Goal: Information Seeking & Learning: Check status

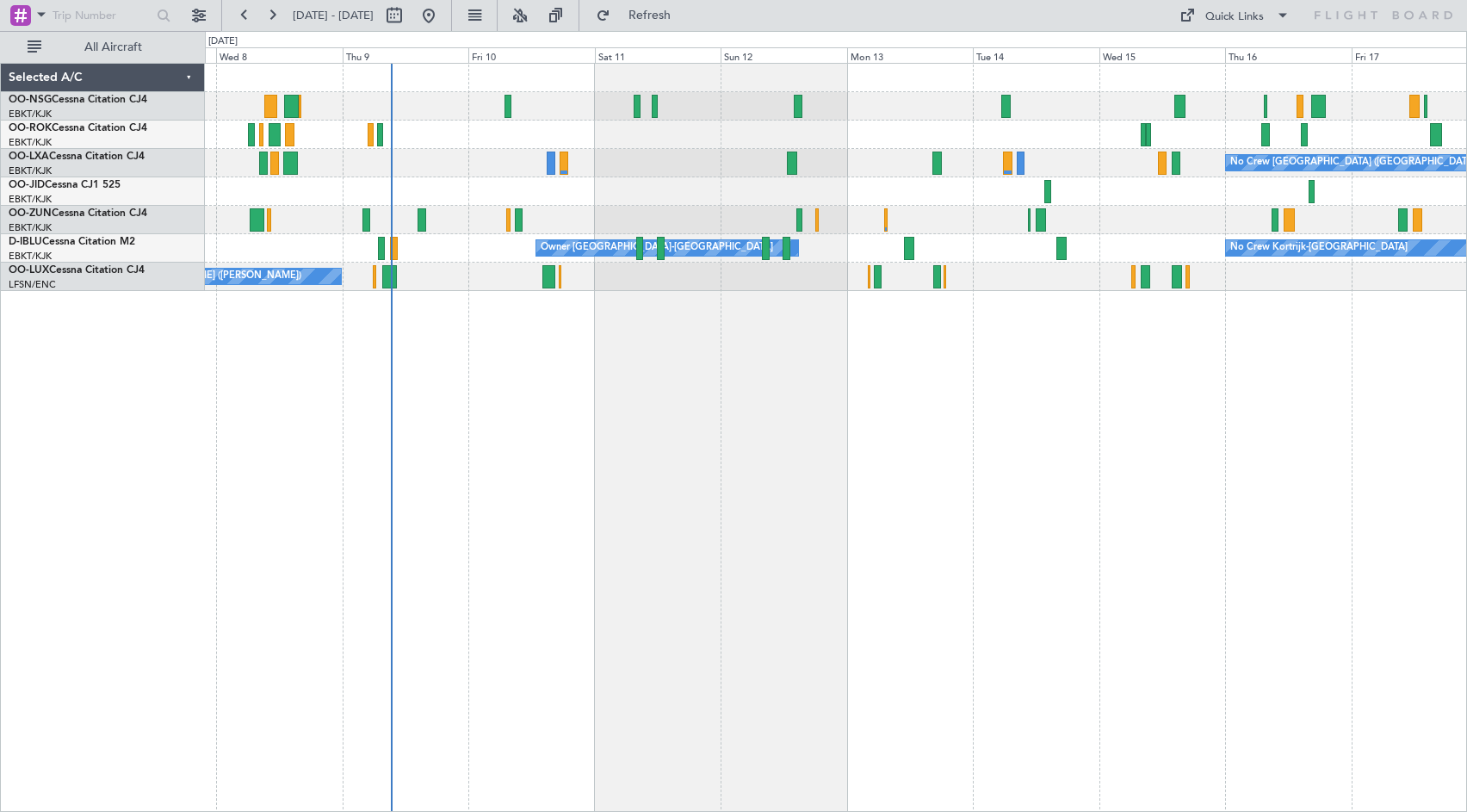
click at [865, 476] on div "No Crew [GEOGRAPHIC_DATA] ([GEOGRAPHIC_DATA] National) Planned Maint [GEOGRAPHI…" at bounding box center [836, 437] width 1262 height 749
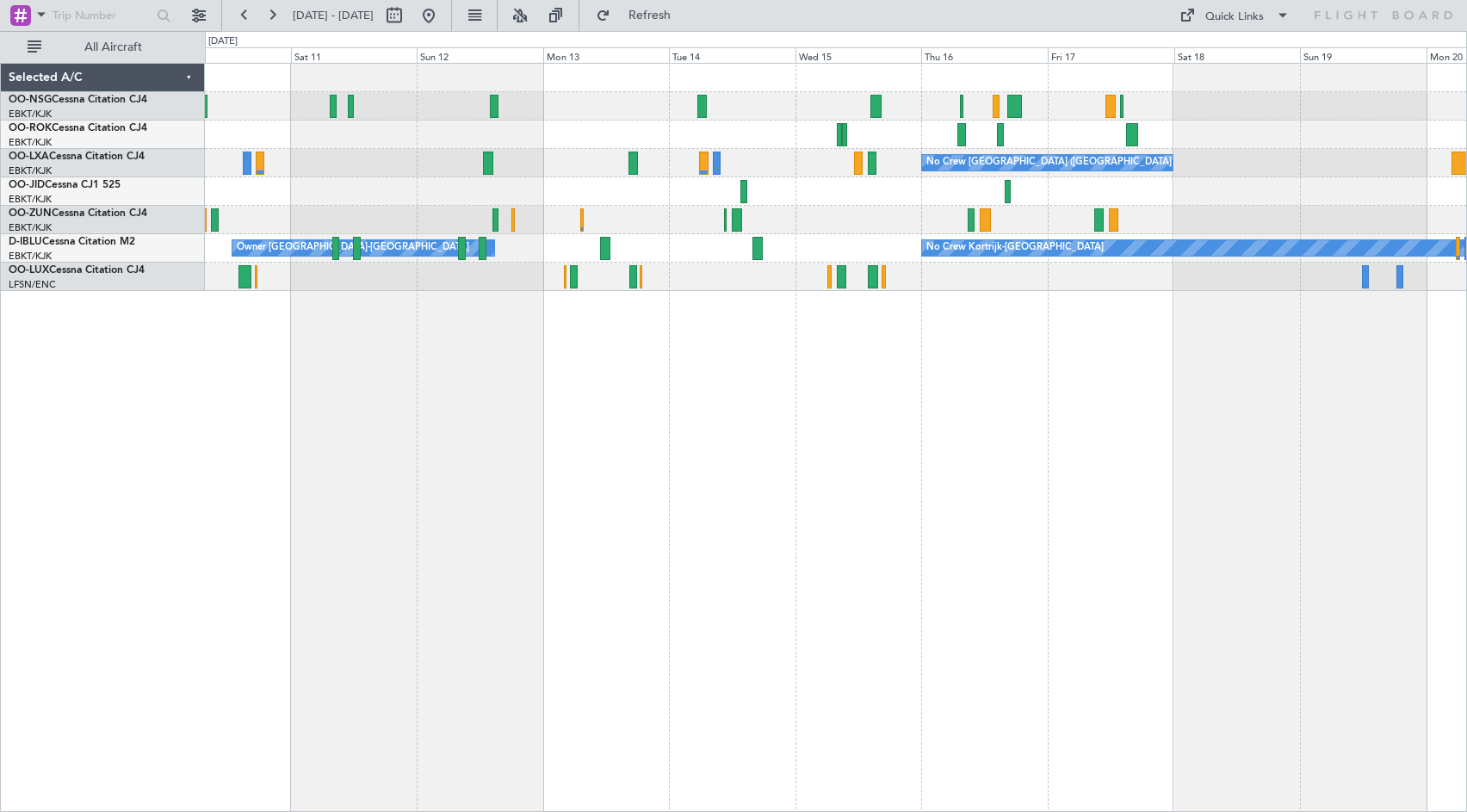
click at [700, 196] on div at bounding box center [835, 191] width 1261 height 29
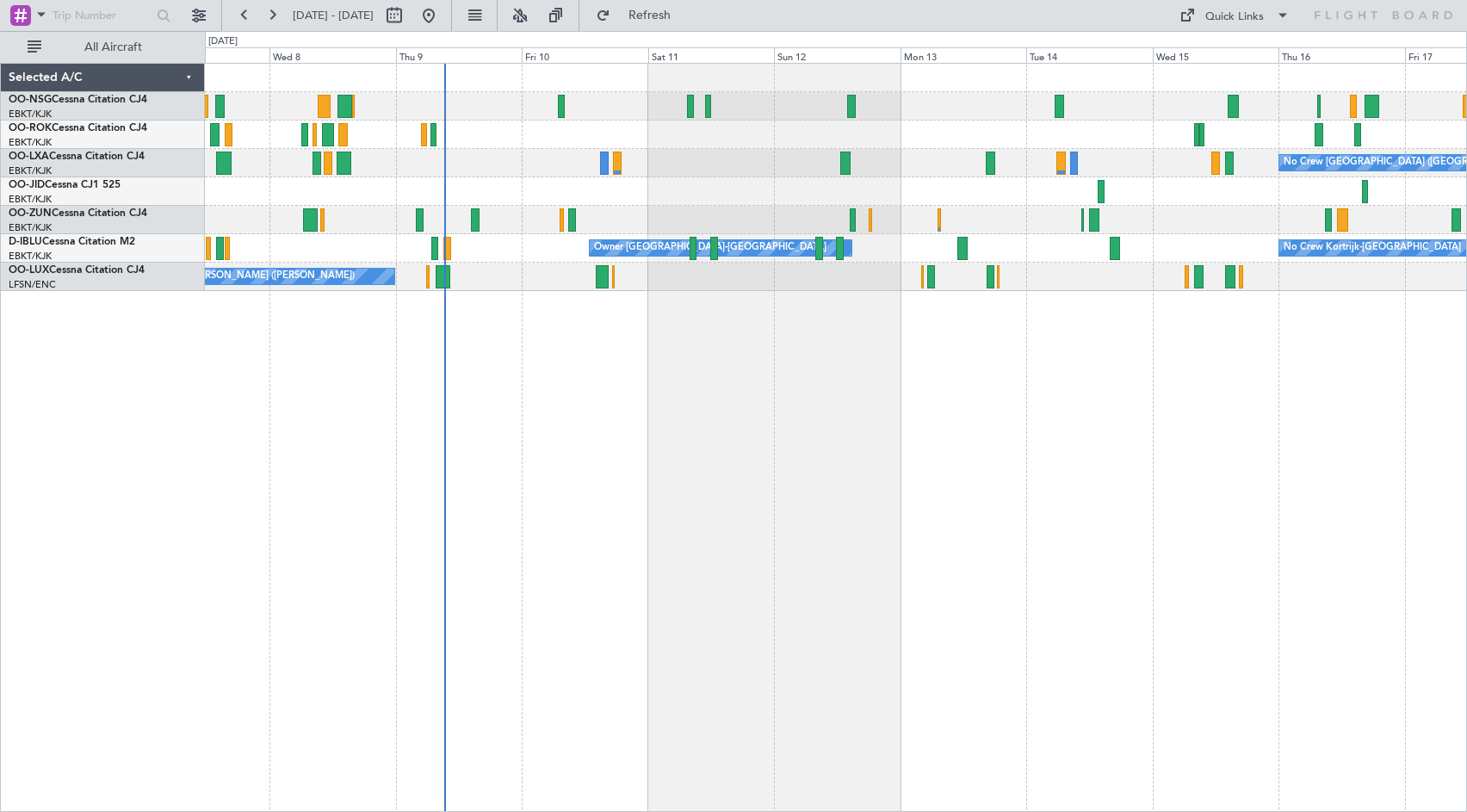
click at [1156, 391] on div "No Crew [GEOGRAPHIC_DATA] ([GEOGRAPHIC_DATA] National) Planned Maint [GEOGRAPHI…" at bounding box center [836, 437] width 1262 height 749
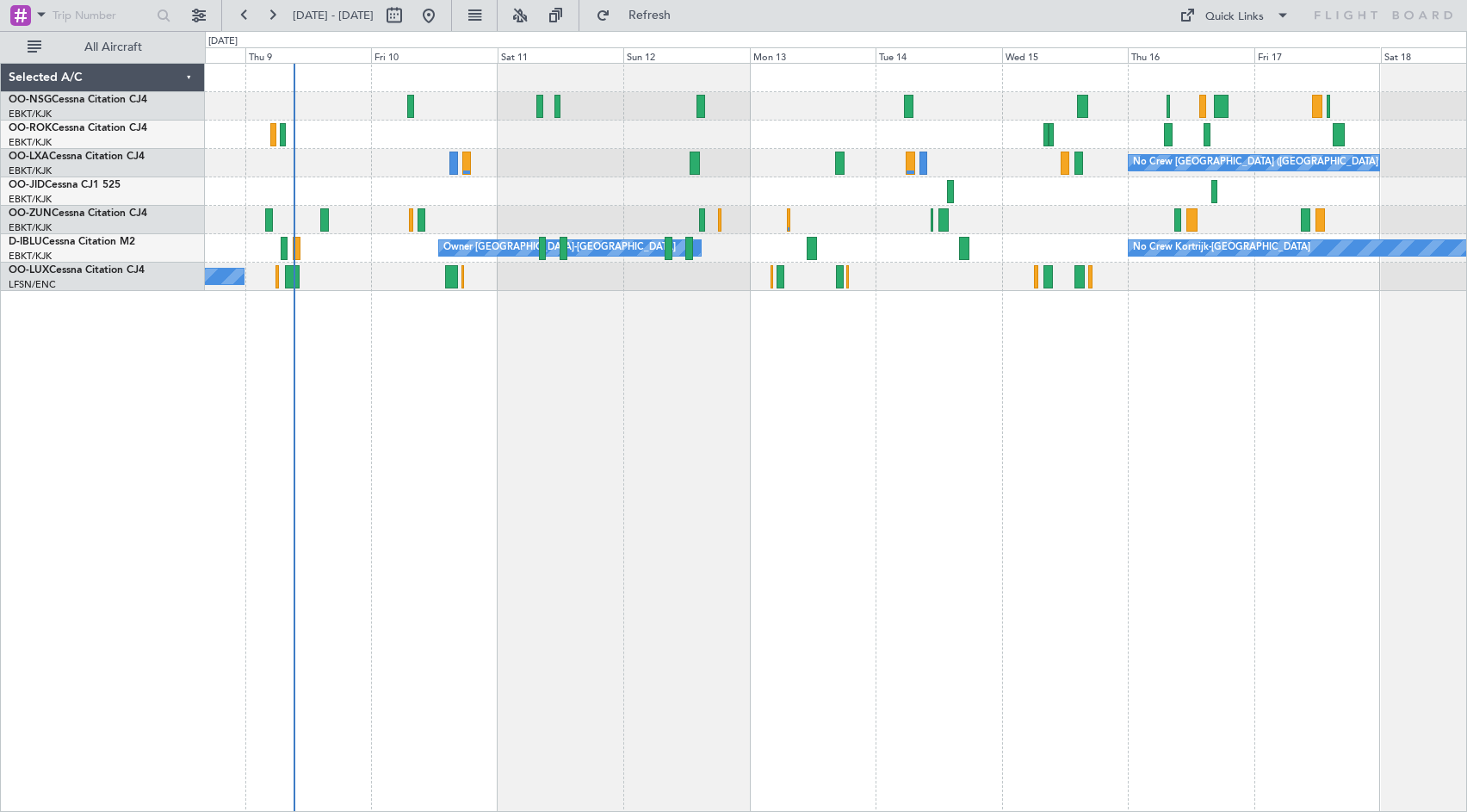
click at [806, 158] on div "No Crew [GEOGRAPHIC_DATA] ([GEOGRAPHIC_DATA] National) Planned Maint [GEOGRAPHI…" at bounding box center [835, 177] width 1261 height 227
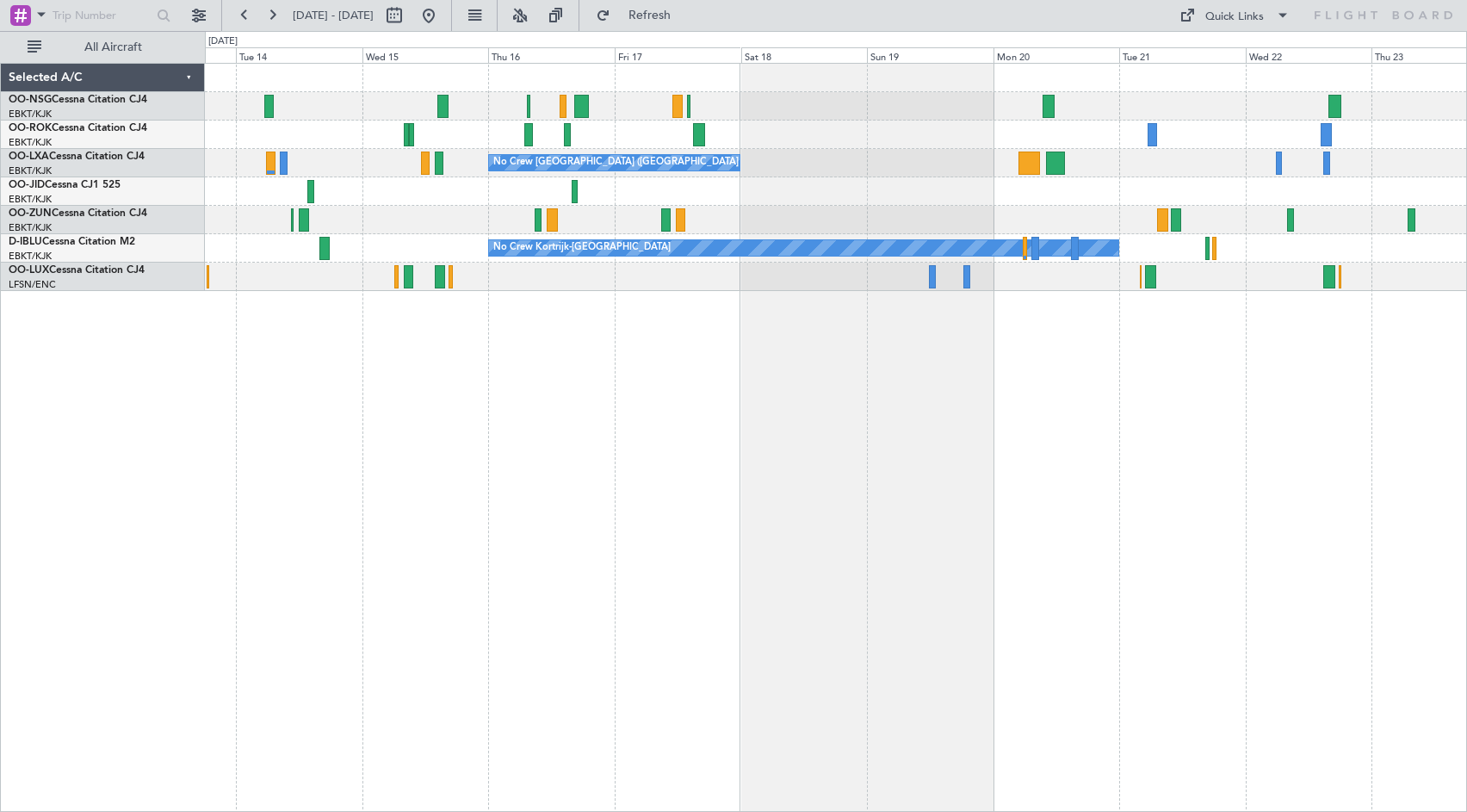
click at [316, 156] on div "No Crew [GEOGRAPHIC_DATA] ([GEOGRAPHIC_DATA] National)" at bounding box center [835, 163] width 1261 height 29
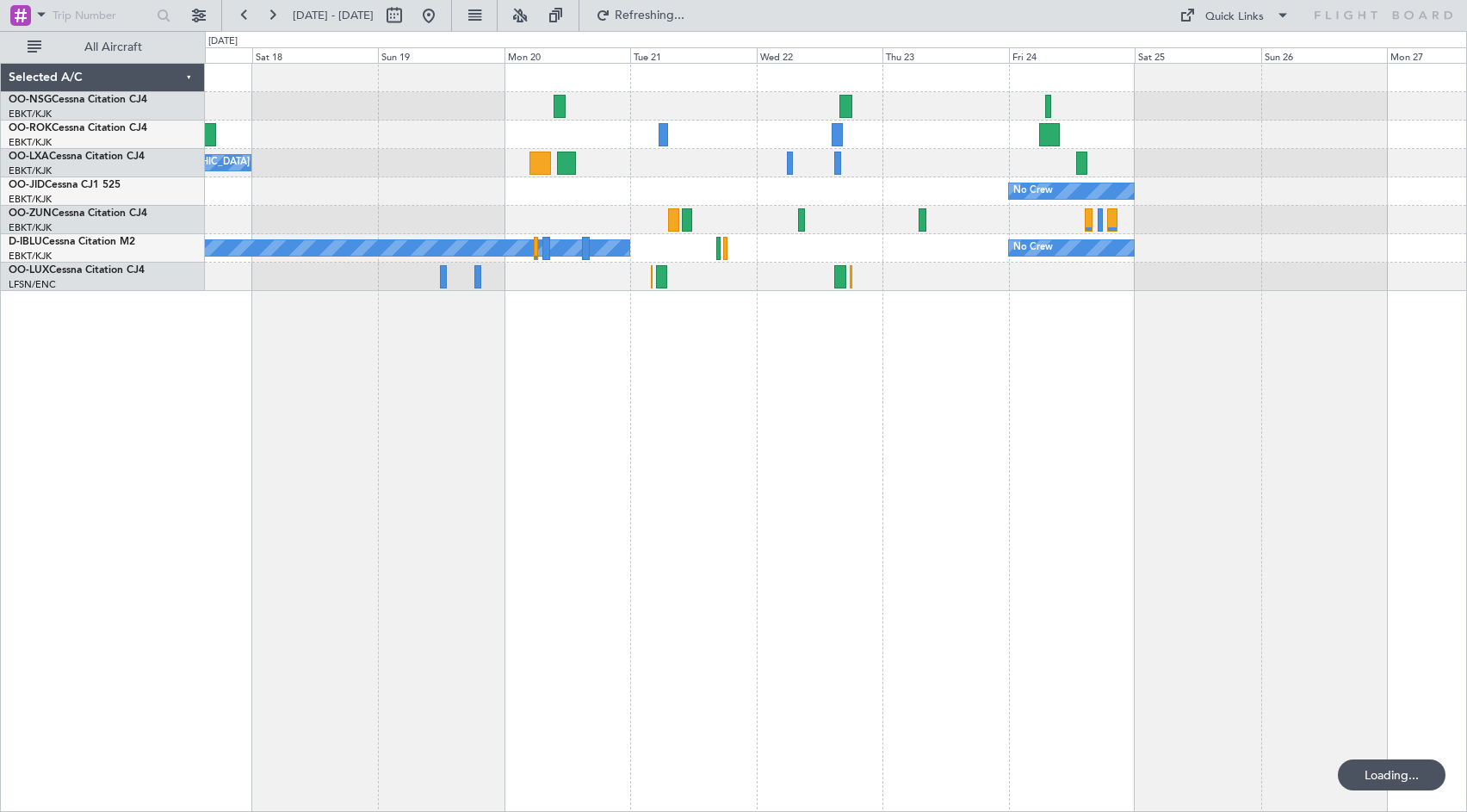
click at [356, 186] on div "No Crew" at bounding box center [835, 191] width 1261 height 29
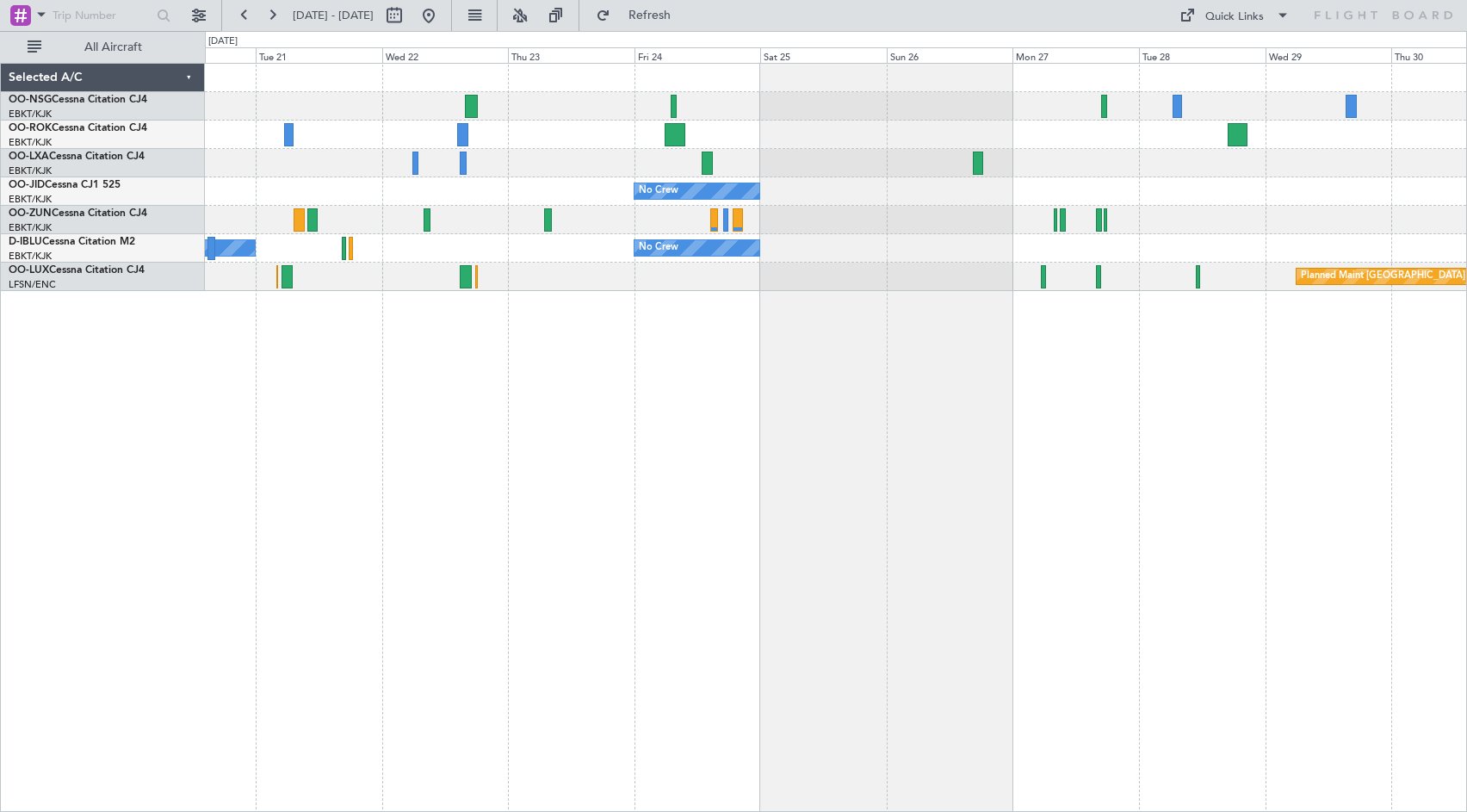
click at [243, 238] on div "No Crew Kortrijk-[GEOGRAPHIC_DATA] No Crew" at bounding box center [835, 248] width 1261 height 29
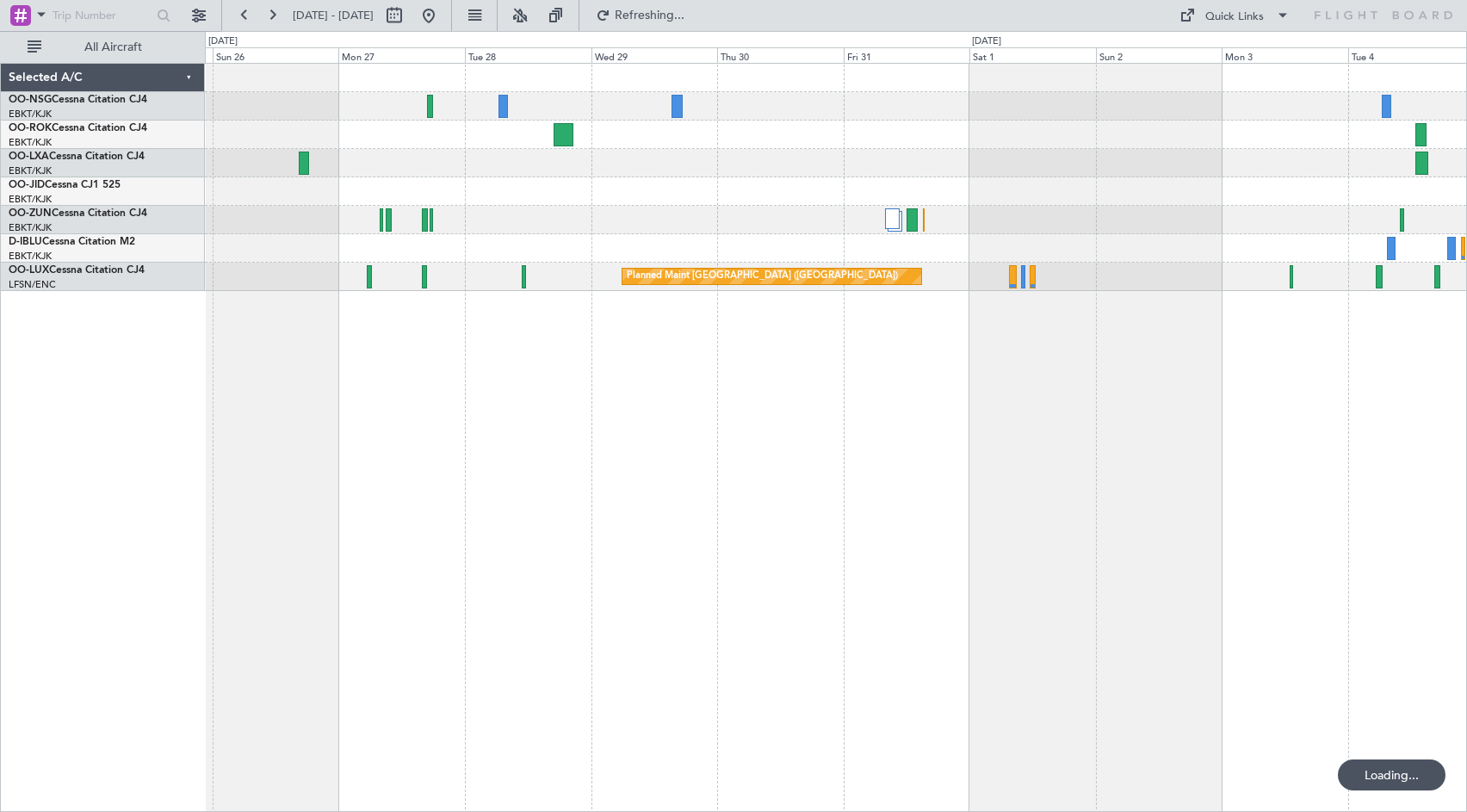
click at [334, 234] on div "No Crew No Crew Planned Maint [GEOGRAPHIC_DATA] ([GEOGRAPHIC_DATA]) Planned Mai…" at bounding box center [835, 177] width 1261 height 227
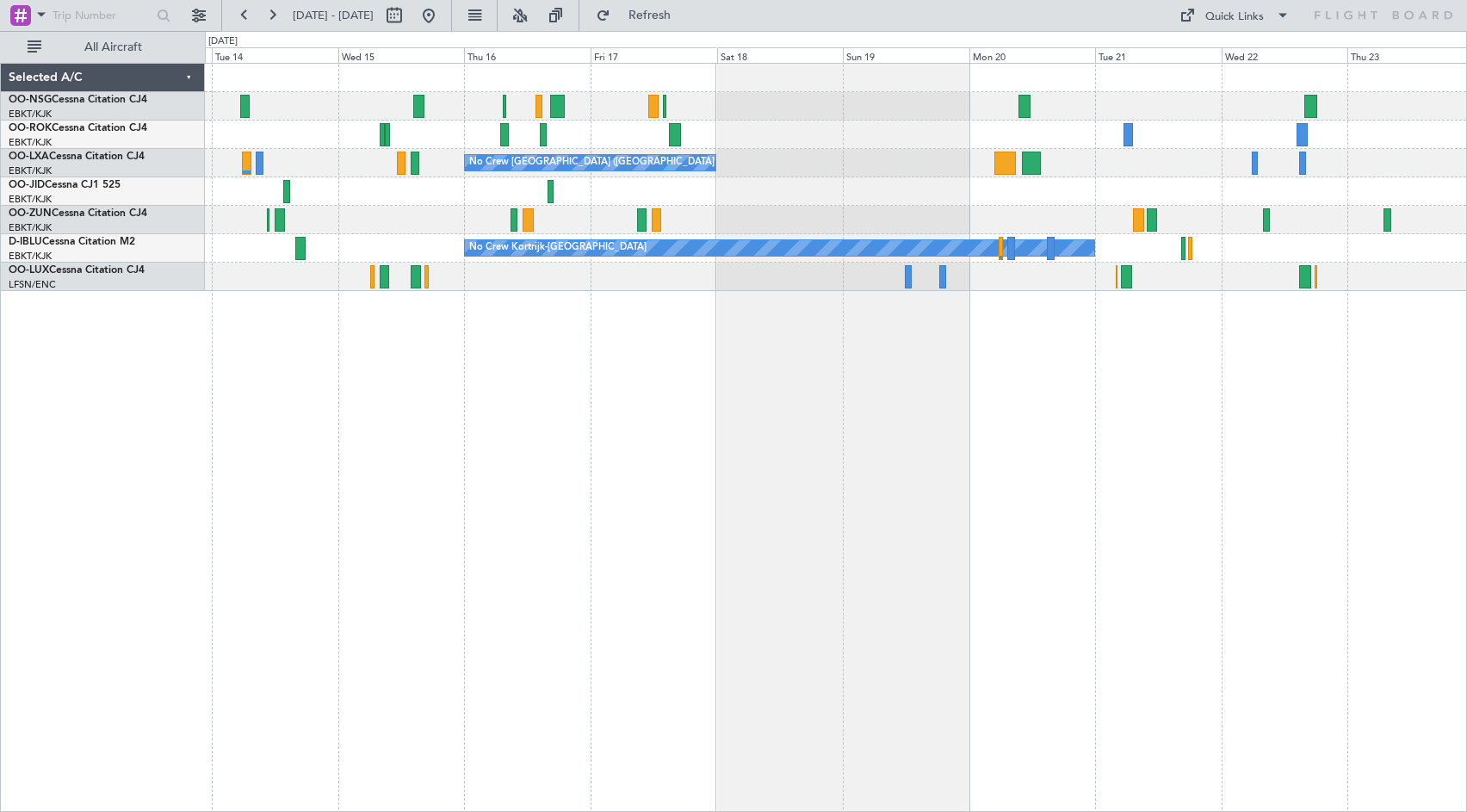
click at [1410, 431] on div "No Crew [GEOGRAPHIC_DATA] ([GEOGRAPHIC_DATA] National) No Crew No Crew Kortrijk…" at bounding box center [836, 437] width 1262 height 749
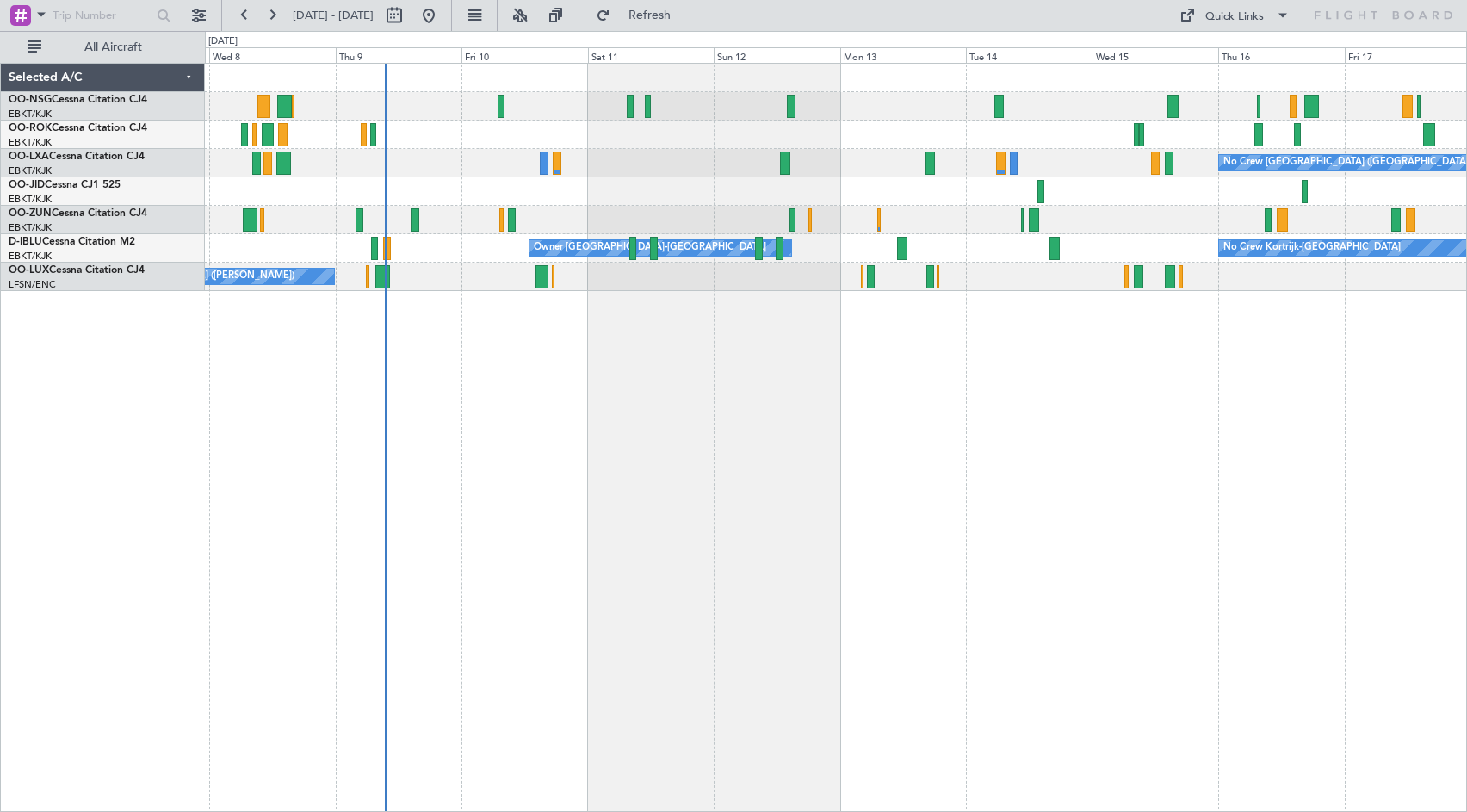
click at [1278, 453] on div "No Crew [GEOGRAPHIC_DATA] ([GEOGRAPHIC_DATA] National) Planned Maint [GEOGRAPHI…" at bounding box center [836, 437] width 1262 height 749
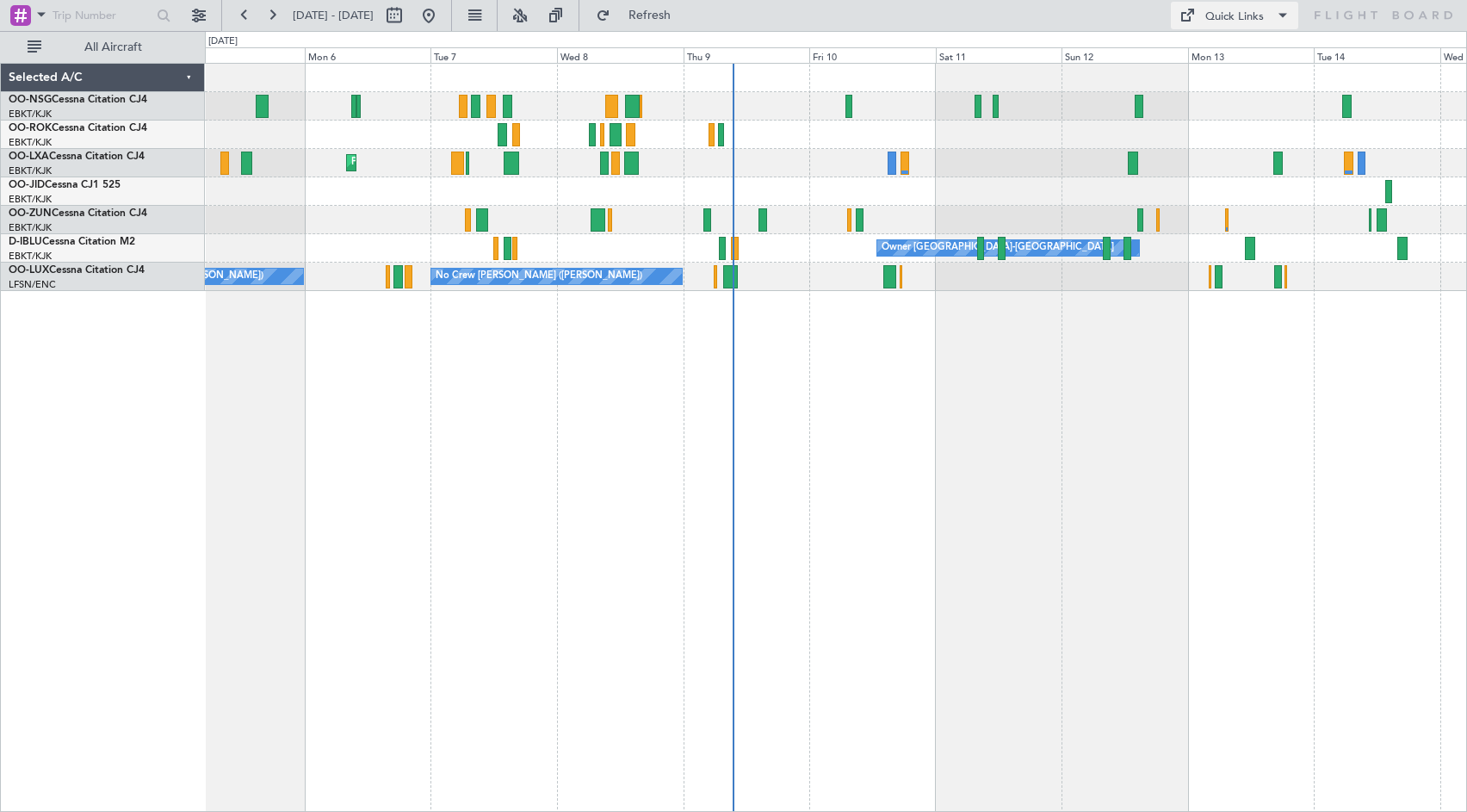
click at [1213, 14] on div "Quick Links" at bounding box center [1235, 17] width 58 height 17
click at [1197, 101] on button "Crew Board" at bounding box center [1238, 98] width 130 height 42
click at [689, 7] on button "Refresh" at bounding box center [640, 16] width 103 height 28
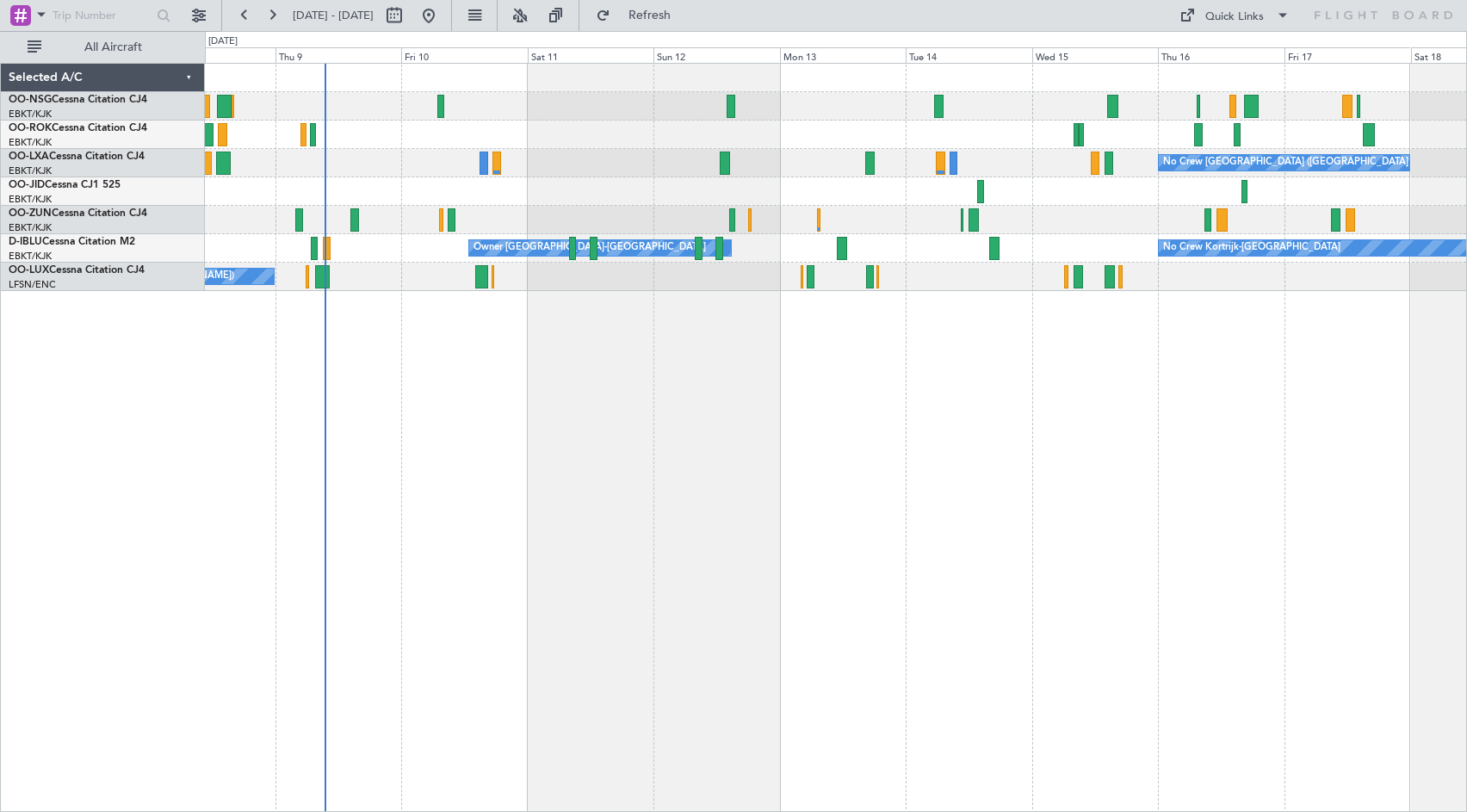
click at [781, 378] on div "No Crew [GEOGRAPHIC_DATA] ([GEOGRAPHIC_DATA] National) Planned Maint [GEOGRAPHI…" at bounding box center [836, 437] width 1262 height 749
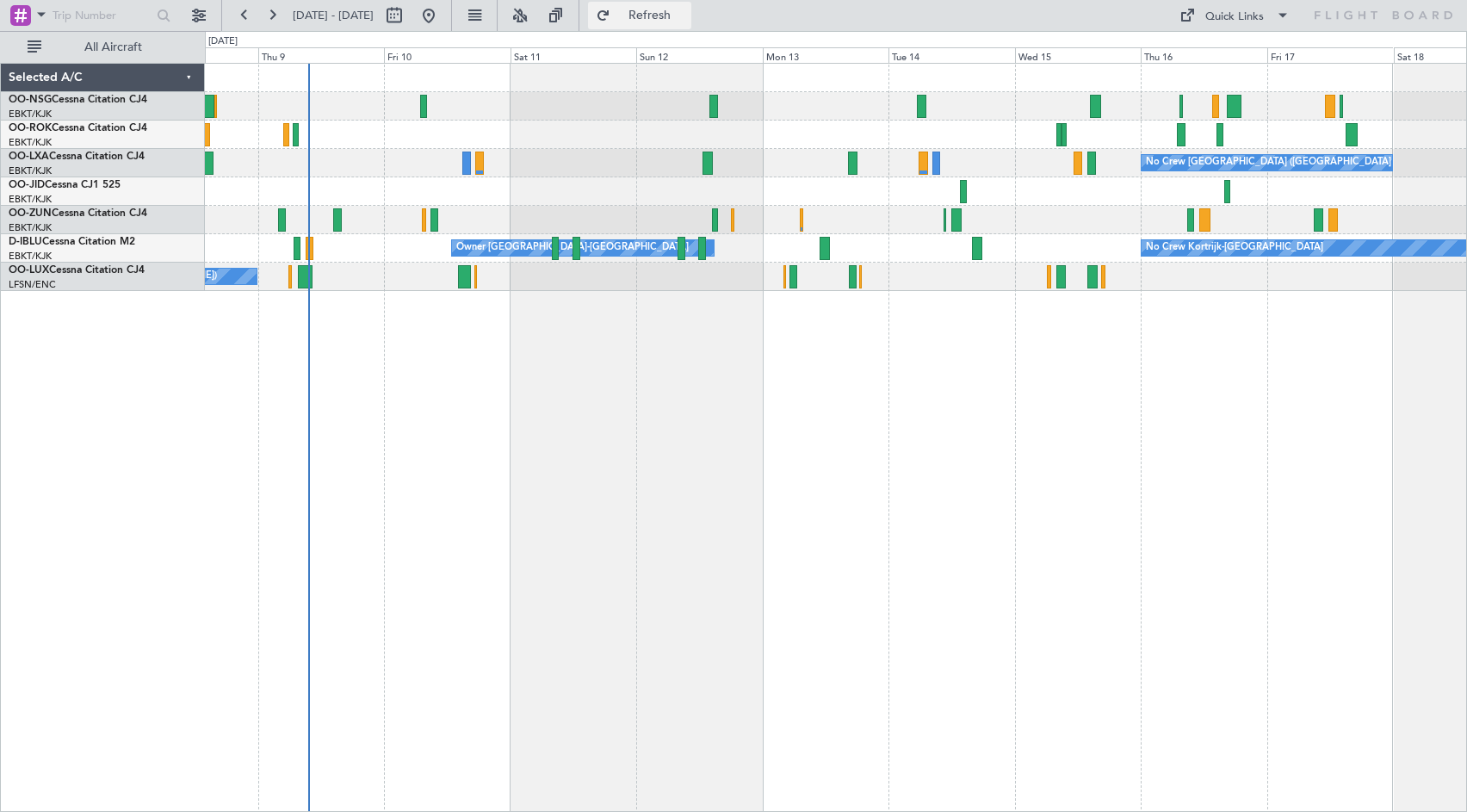
click at [687, 18] on span "Refresh" at bounding box center [650, 16] width 72 height 12
click at [687, 16] on span "Refresh" at bounding box center [650, 16] width 72 height 12
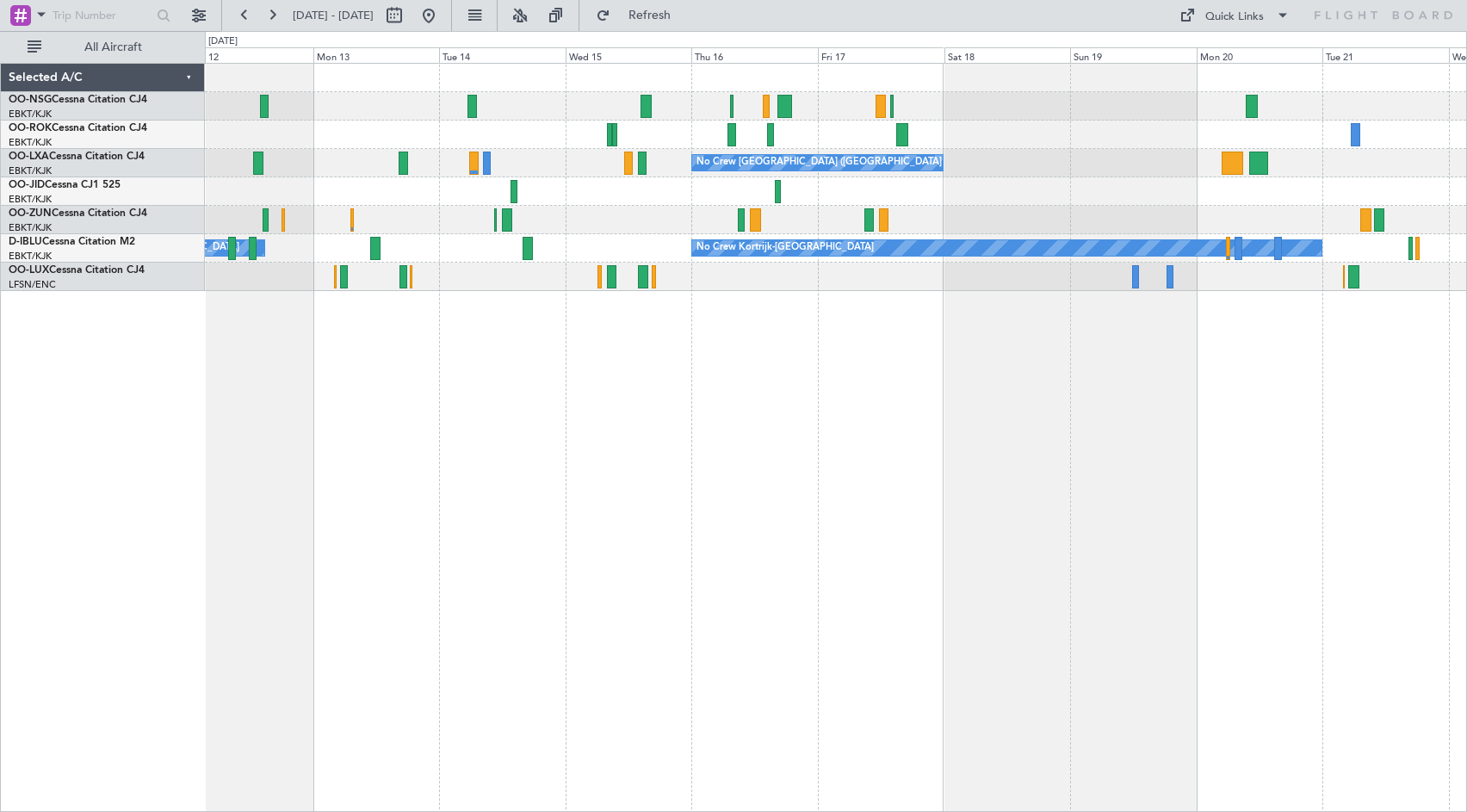
click at [980, 211] on div "No Crew [GEOGRAPHIC_DATA] ([GEOGRAPHIC_DATA] National) No Crew No Crew Kortrijk…" at bounding box center [835, 177] width 1261 height 227
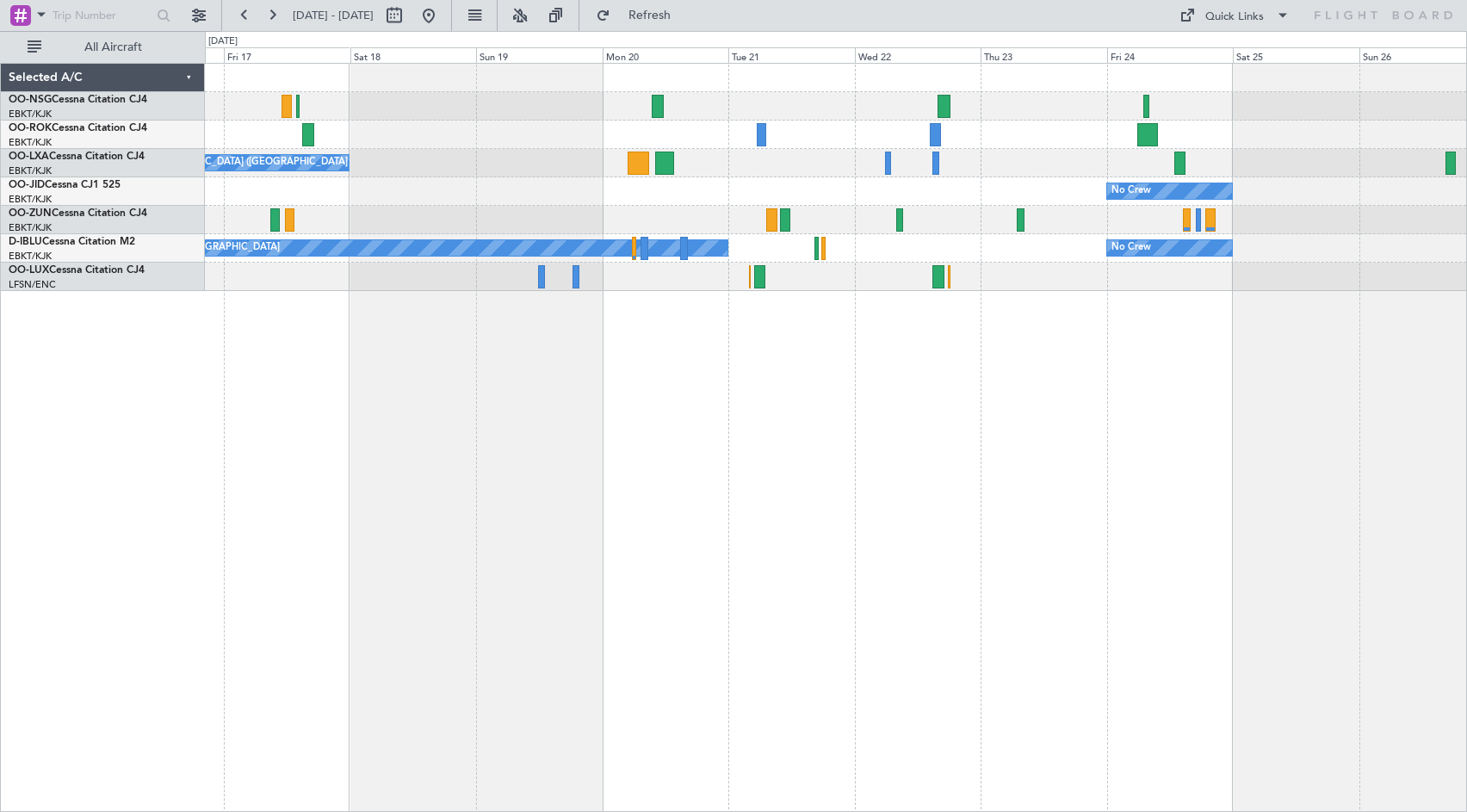
click at [730, 162] on div "No Crew [GEOGRAPHIC_DATA] ([GEOGRAPHIC_DATA] National) No Crew No Crew Kortrijk…" at bounding box center [835, 177] width 1261 height 227
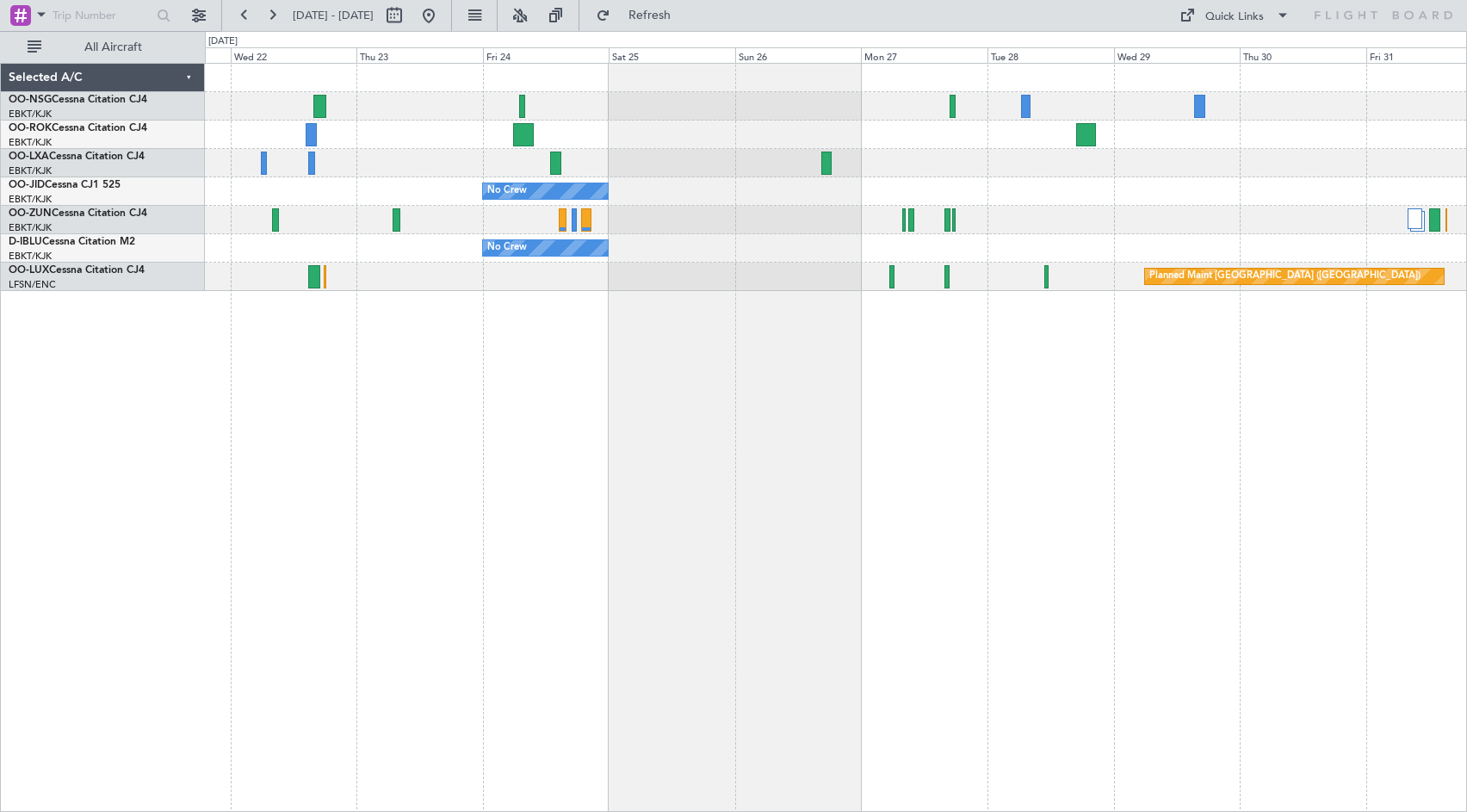
click at [686, 240] on div "No Crew No Crew No Crew Kortrijk-[GEOGRAPHIC_DATA] Planned Maint [GEOGRAPHIC_DA…" at bounding box center [835, 177] width 1261 height 227
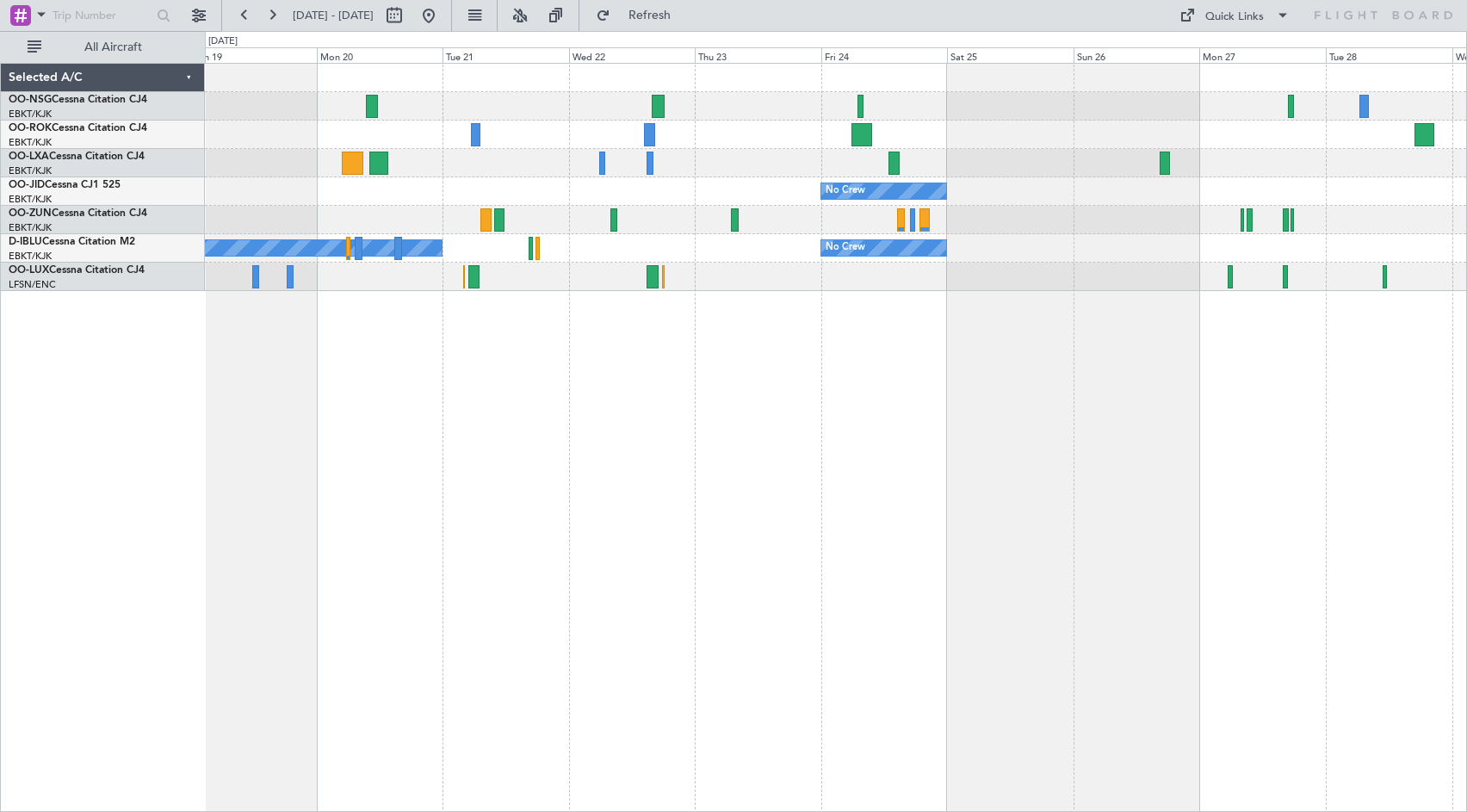
click at [1210, 370] on div "No Crew [GEOGRAPHIC_DATA] ([GEOGRAPHIC_DATA] National) No Crew No Crew No Crew …" at bounding box center [836, 437] width 1262 height 749
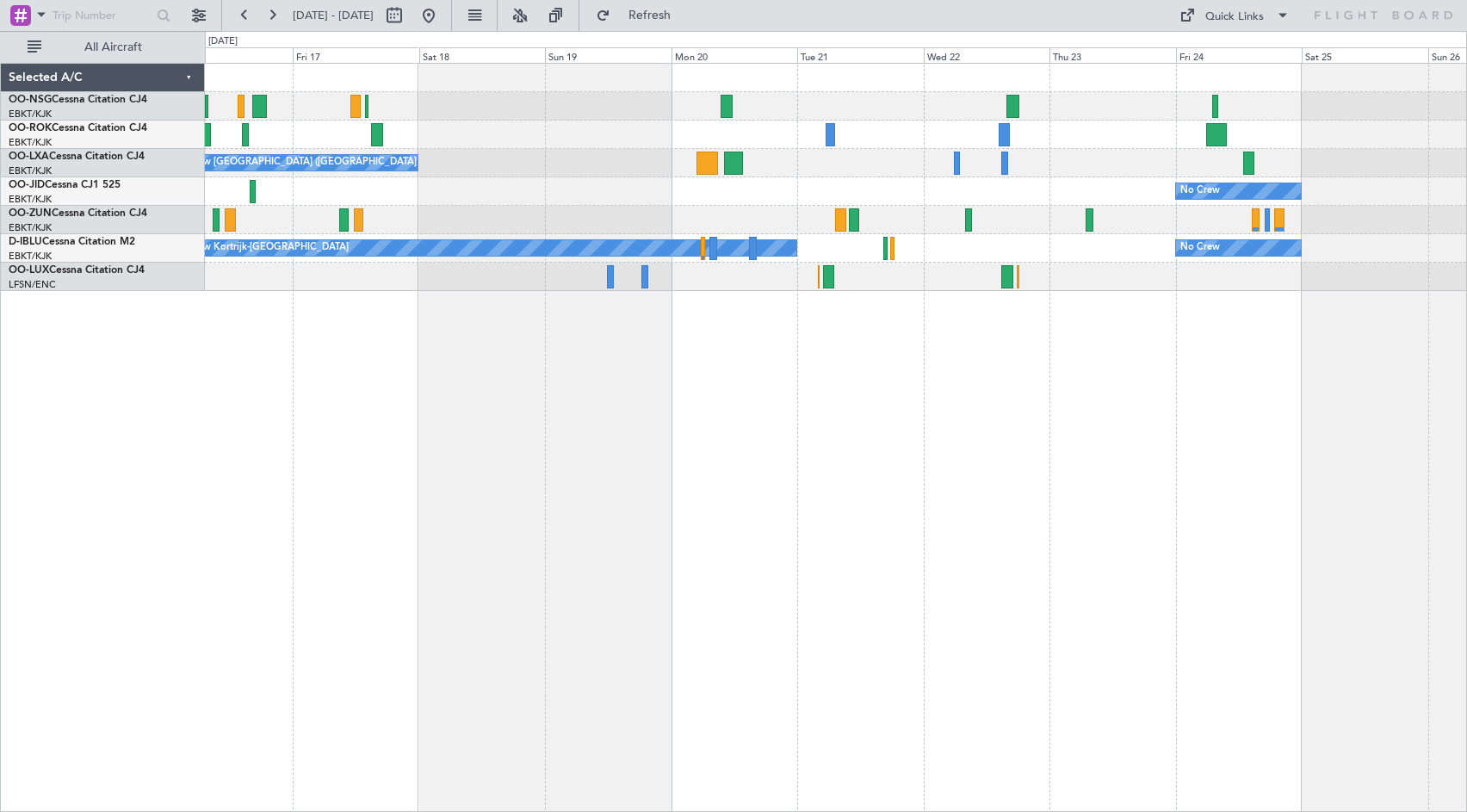
click at [966, 382] on div "No Crew [GEOGRAPHIC_DATA] ([GEOGRAPHIC_DATA] National) No Crew No Crew No Crew …" at bounding box center [836, 437] width 1262 height 749
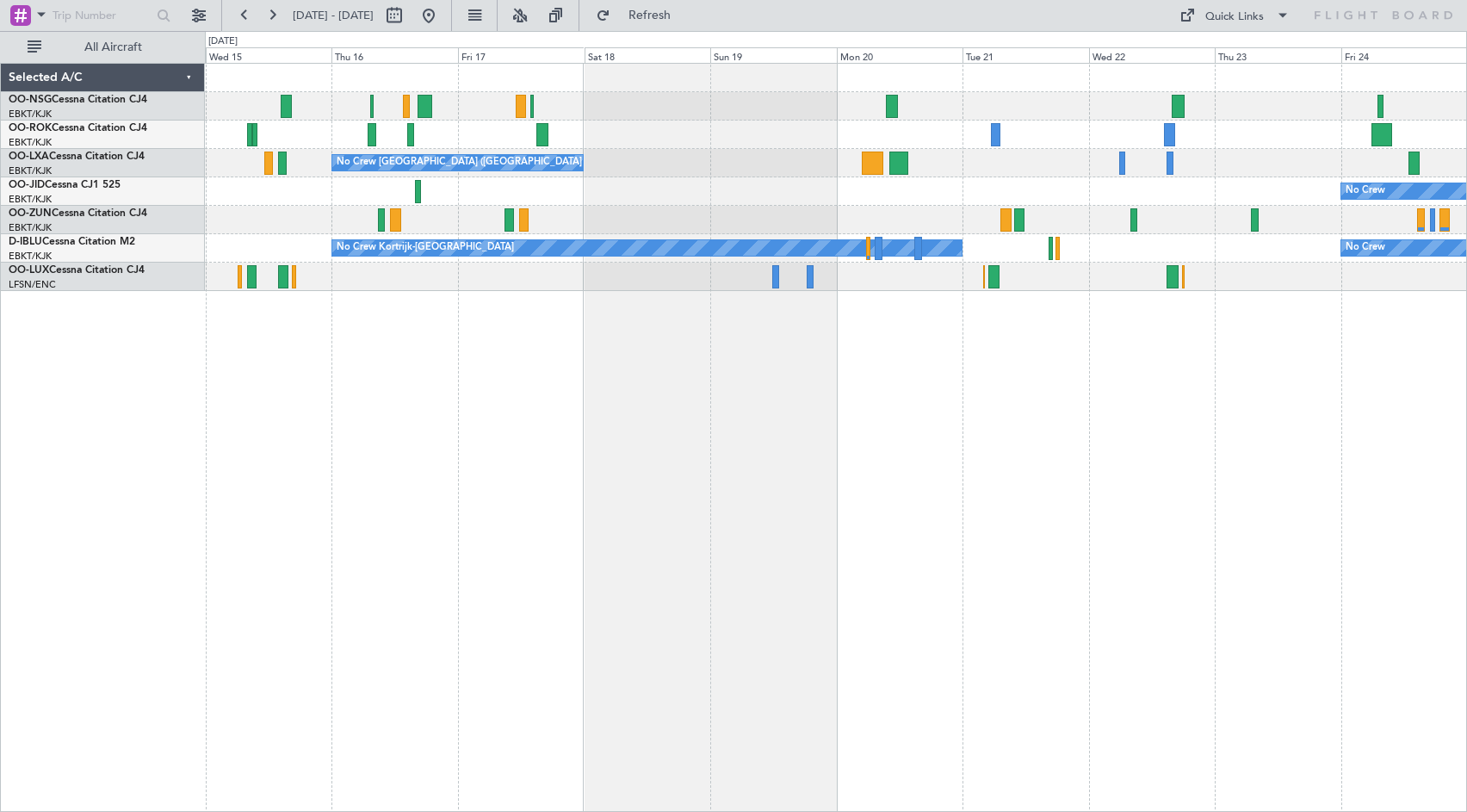
click at [854, 382] on div "No Crew [GEOGRAPHIC_DATA] ([GEOGRAPHIC_DATA] National) No Crew No Crew No Crew …" at bounding box center [836, 437] width 1262 height 749
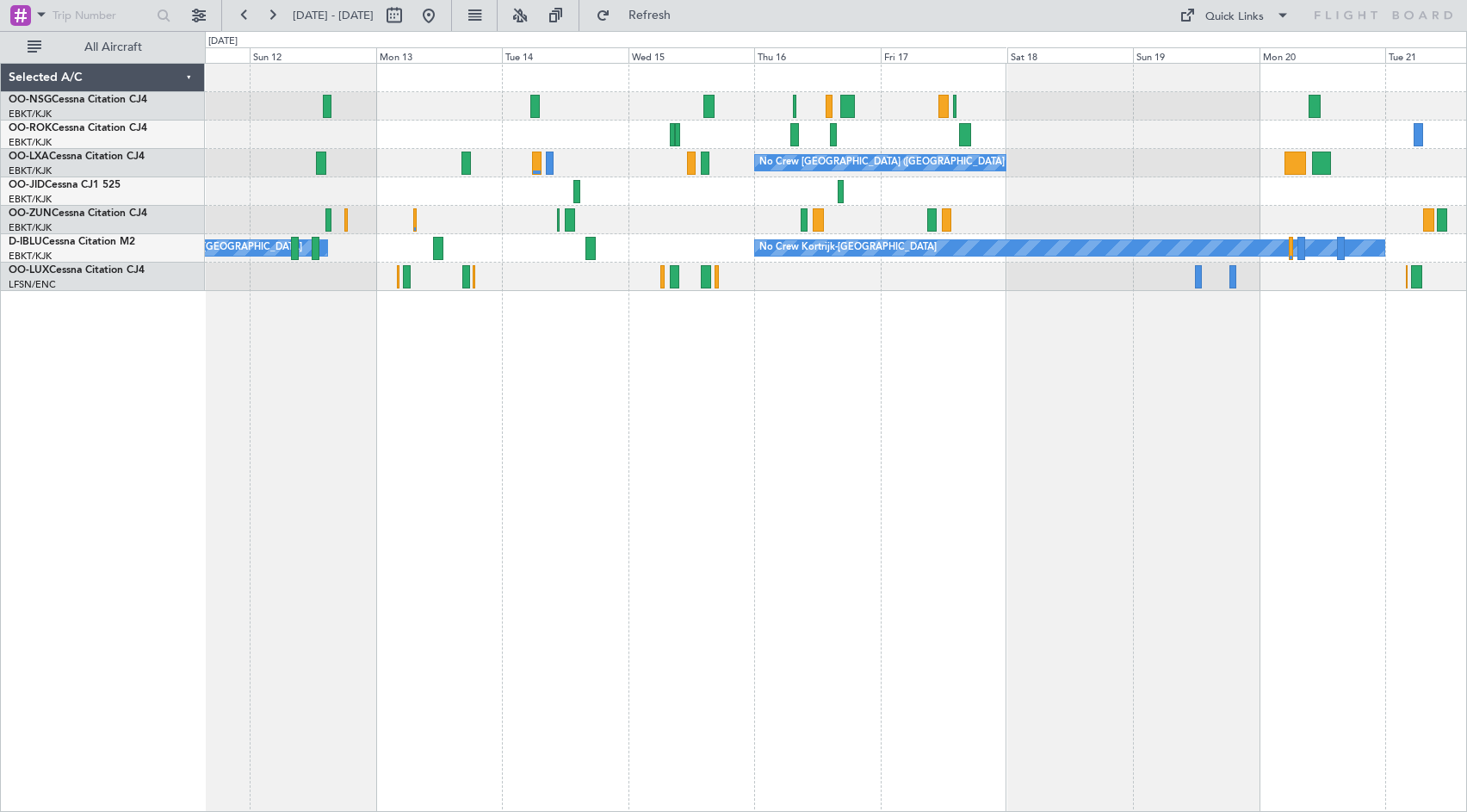
click at [894, 393] on div "No Crew [GEOGRAPHIC_DATA] ([GEOGRAPHIC_DATA] National) No Crew No Crew Kortrijk…" at bounding box center [836, 437] width 1262 height 749
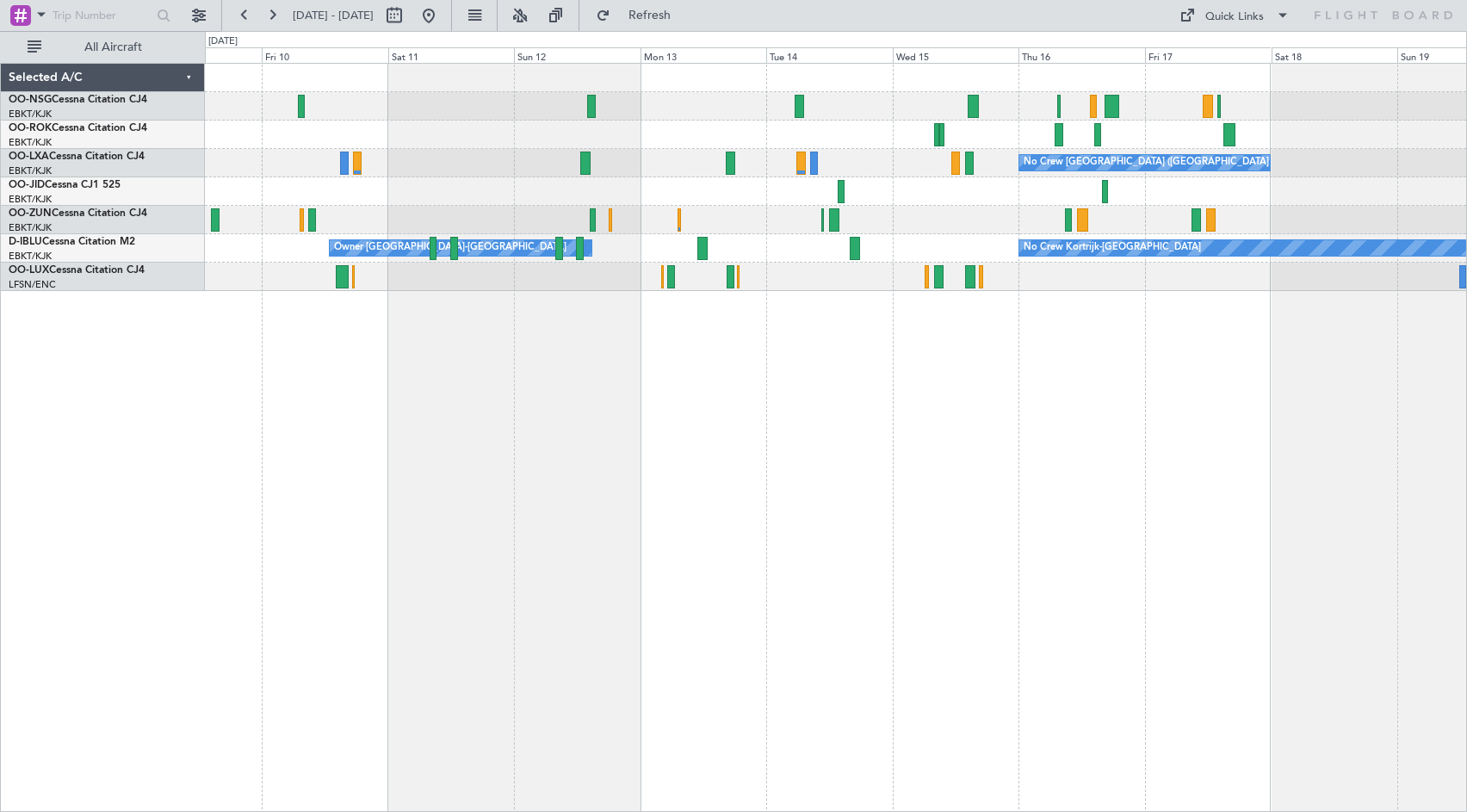
click at [928, 398] on div "No Crew [GEOGRAPHIC_DATA] ([GEOGRAPHIC_DATA] National) No Crew Kortrijk-[GEOGRA…" at bounding box center [836, 437] width 1262 height 749
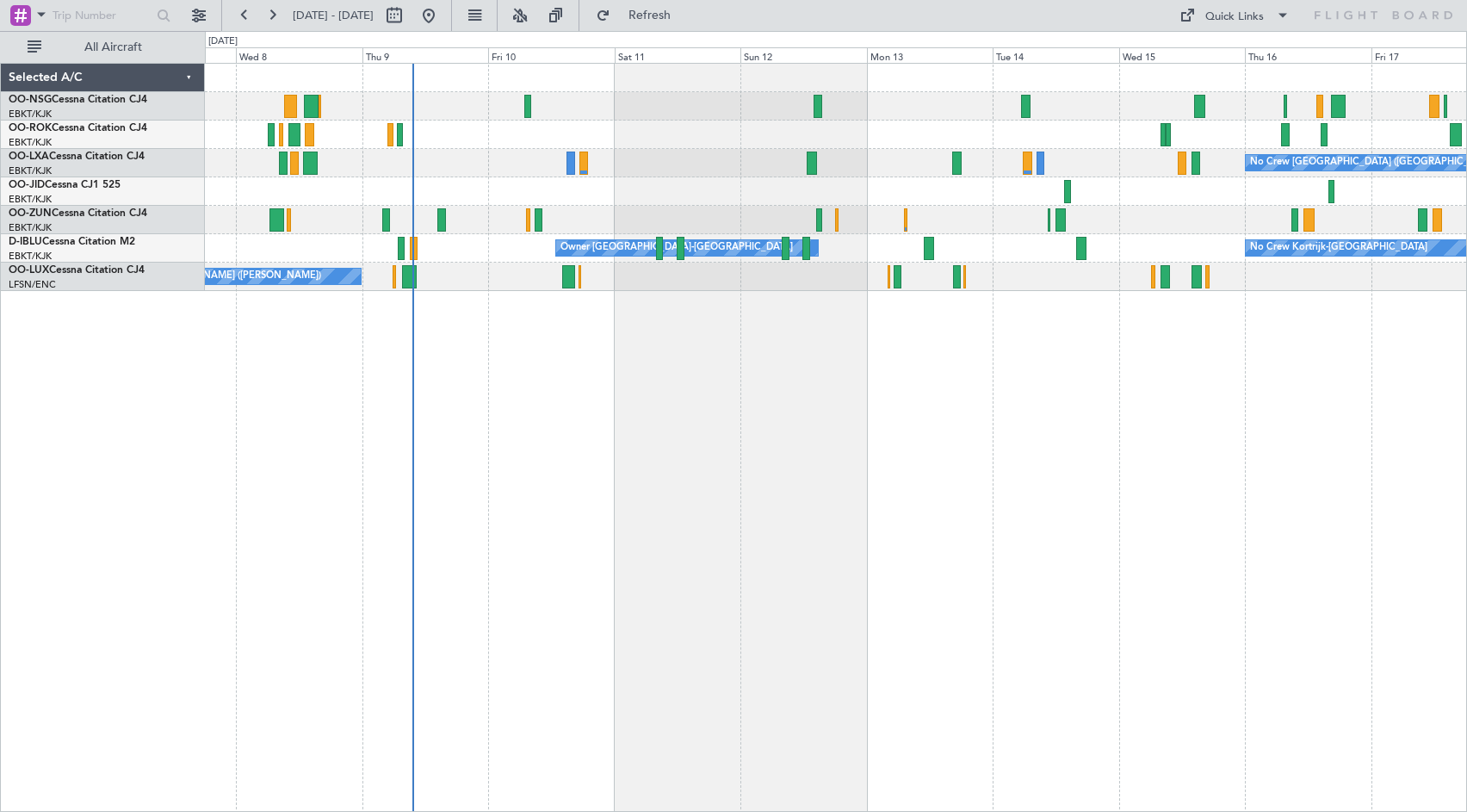
click at [984, 201] on div at bounding box center [835, 191] width 1261 height 29
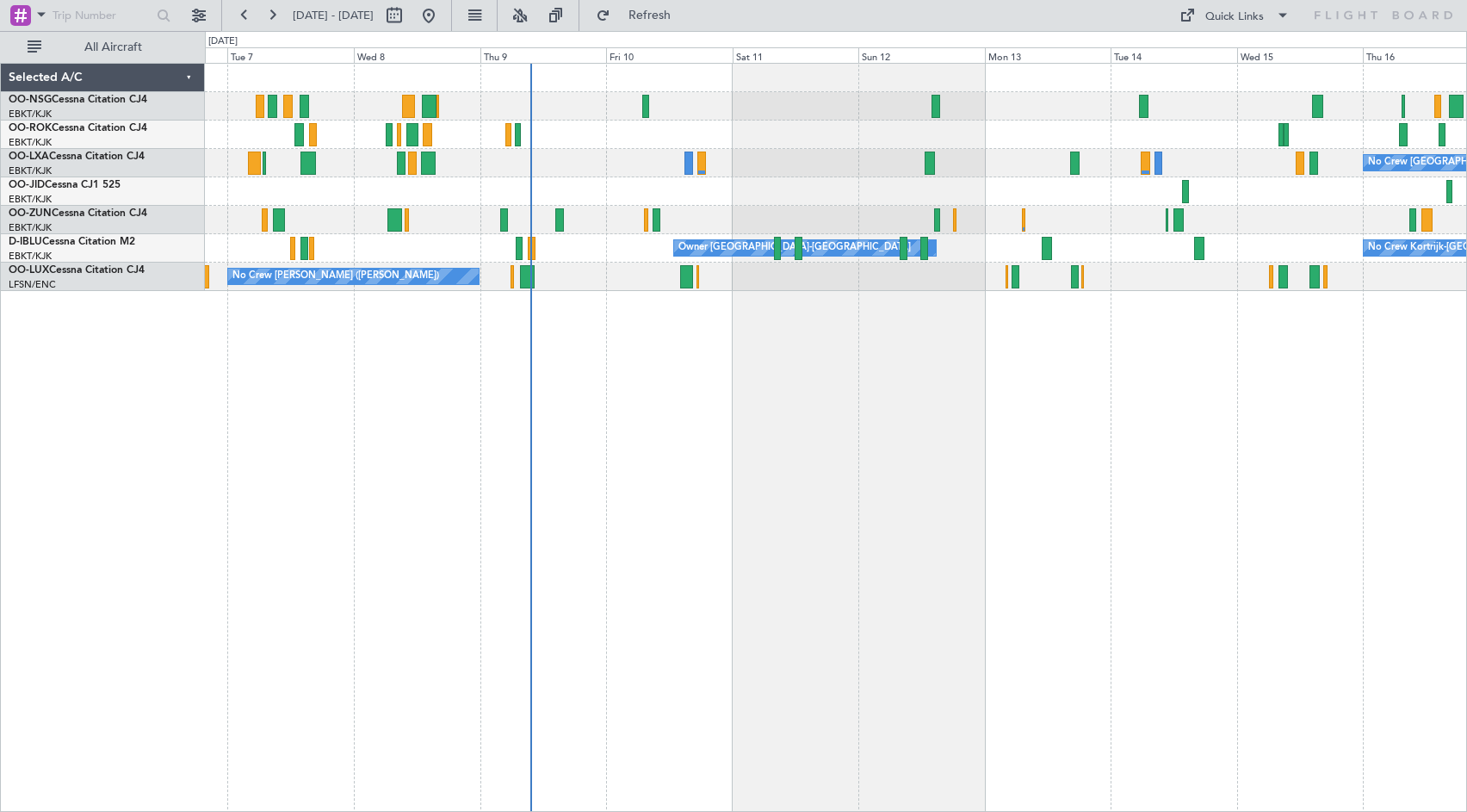
click at [903, 442] on div "No Crew [GEOGRAPHIC_DATA] ([GEOGRAPHIC_DATA] National) Planned Maint [GEOGRAPHI…" at bounding box center [836, 437] width 1262 height 749
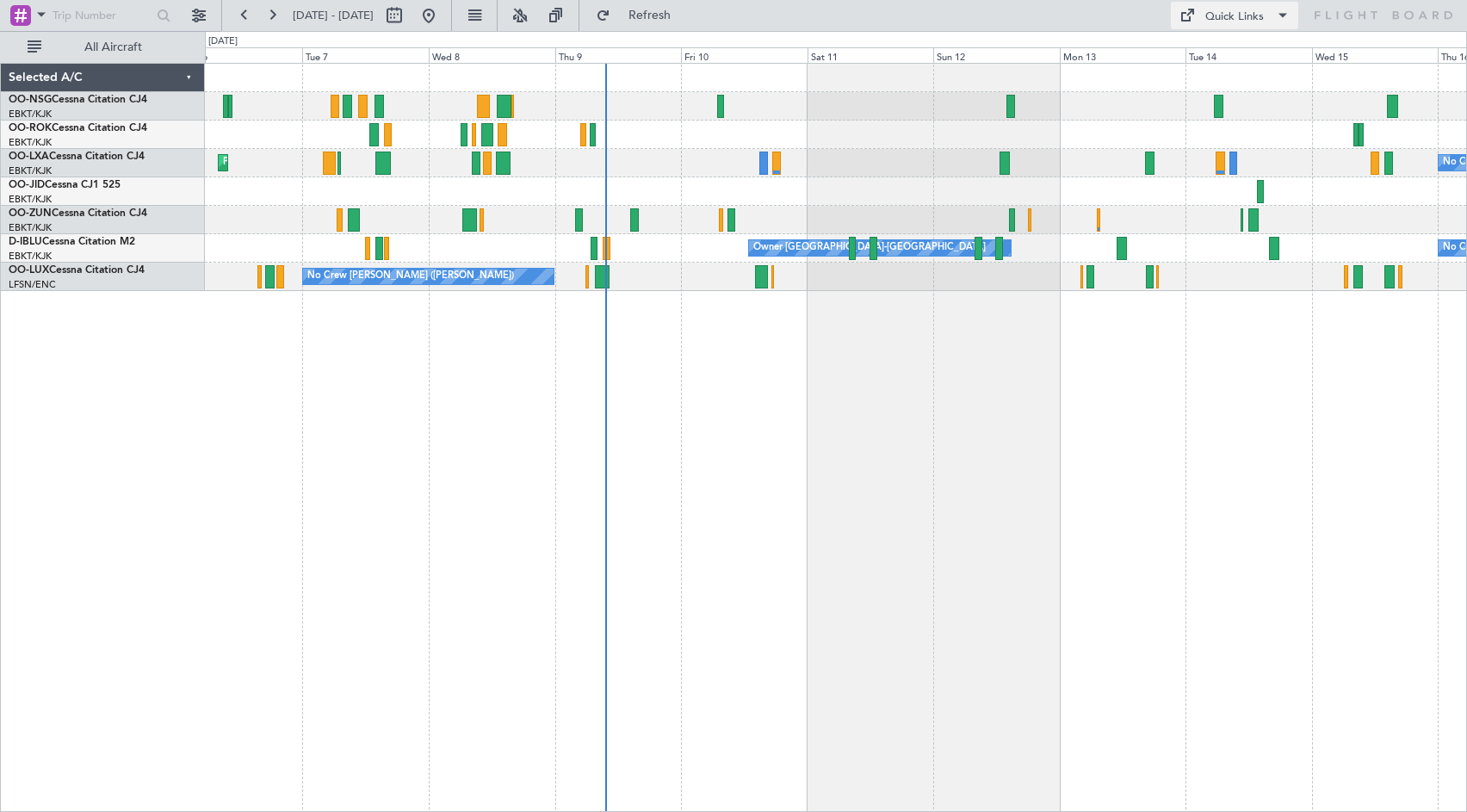
click at [1259, 10] on div "Quick Links" at bounding box center [1235, 17] width 58 height 17
click at [1243, 104] on button "Crew Board" at bounding box center [1238, 98] width 130 height 42
